Goal: Task Accomplishment & Management: Manage account settings

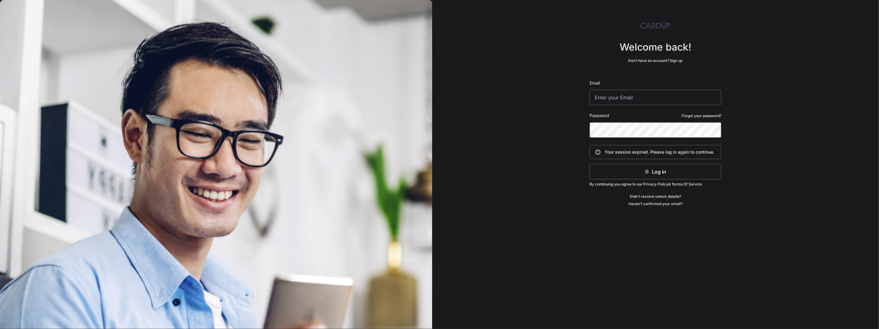
type input "[EMAIL_ADDRESS][DOMAIN_NAME]"
click at [649, 171] on icon "submit" at bounding box center [646, 171] width 5 height 5
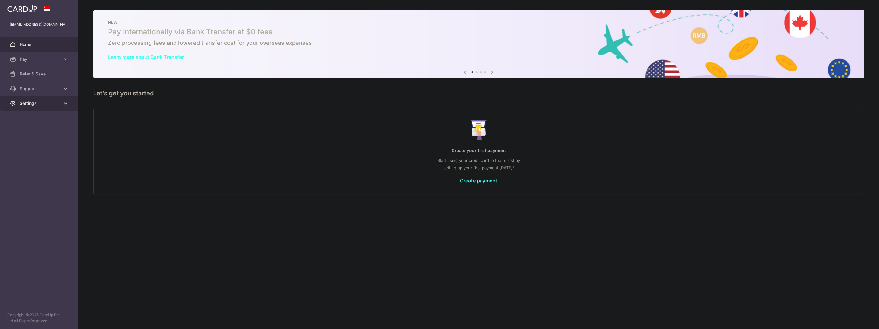
click at [31, 103] on span "Settings" at bounding box center [40, 103] width 40 height 6
click at [38, 121] on span "Account" at bounding box center [40, 118] width 40 height 6
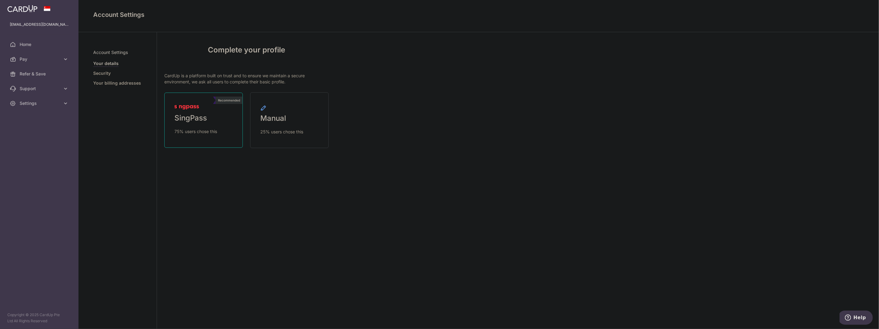
click at [218, 136] on link "Recommended SingPass 75% users chose this" at bounding box center [203, 120] width 78 height 55
click at [199, 122] on span "SingPass" at bounding box center [190, 118] width 32 height 10
click at [202, 125] on link "Recommended SingPass 75% users chose this" at bounding box center [203, 120] width 78 height 55
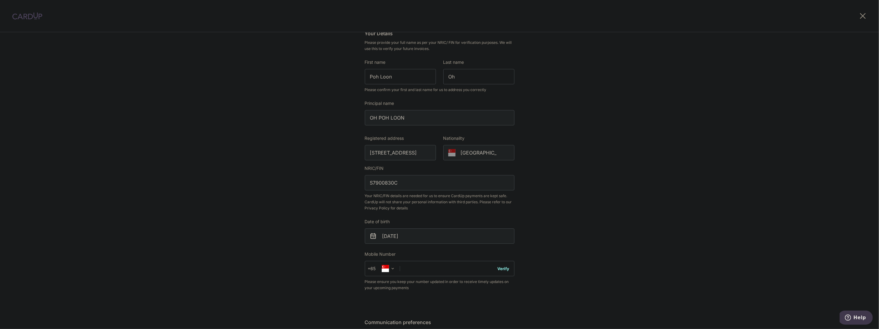
scroll to position [124, 0]
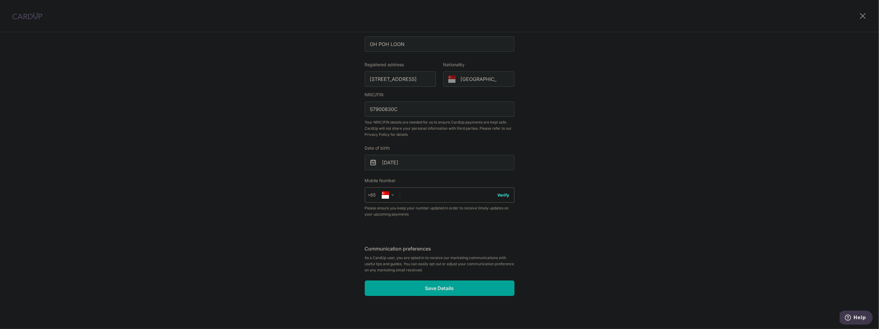
click at [450, 199] on input "text" at bounding box center [440, 194] width 150 height 15
type input "88215817"
click at [504, 195] on button "Verify" at bounding box center [503, 195] width 12 height 6
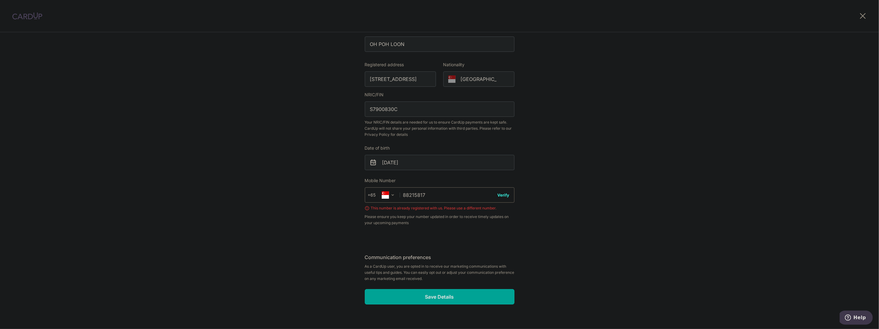
drag, startPoint x: 461, startPoint y: 197, endPoint x: 397, endPoint y: 194, distance: 63.8
click at [397, 194] on div "+376 +971 +93 +1268 +1264 +355 +374 +244 +0 +54 +1684 +43 +61 +297 +358 +994 +3…" at bounding box center [440, 194] width 150 height 15
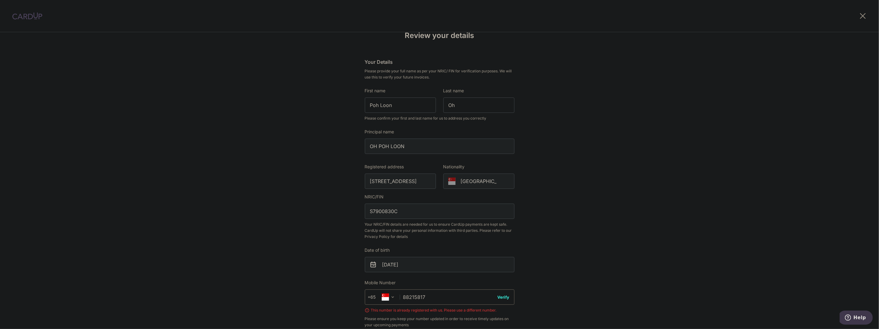
scroll to position [133, 0]
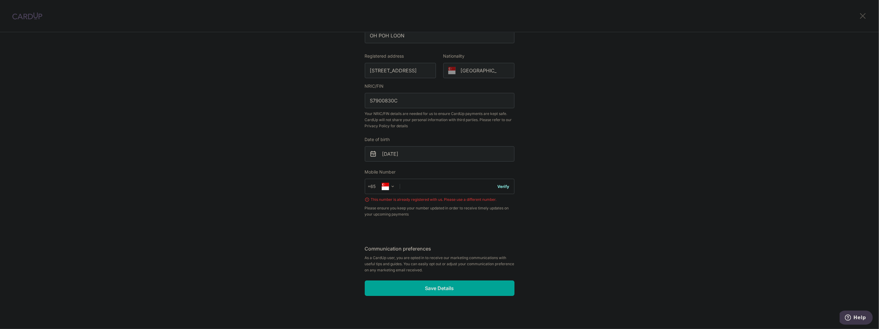
click at [864, 18] on icon at bounding box center [862, 16] width 7 height 8
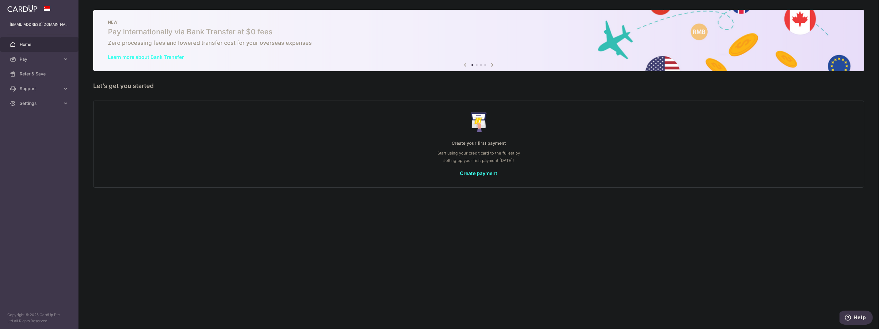
drag, startPoint x: 610, startPoint y: 249, endPoint x: 605, endPoint y: 249, distance: 5.5
click at [610, 249] on div "× Pause Schedule Pause all future payments in this series Pause just this one p…" at bounding box center [478, 164] width 800 height 329
click at [855, 320] on span "Help" at bounding box center [859, 317] width 13 height 6
